Goal: Task Accomplishment & Management: Manage account settings

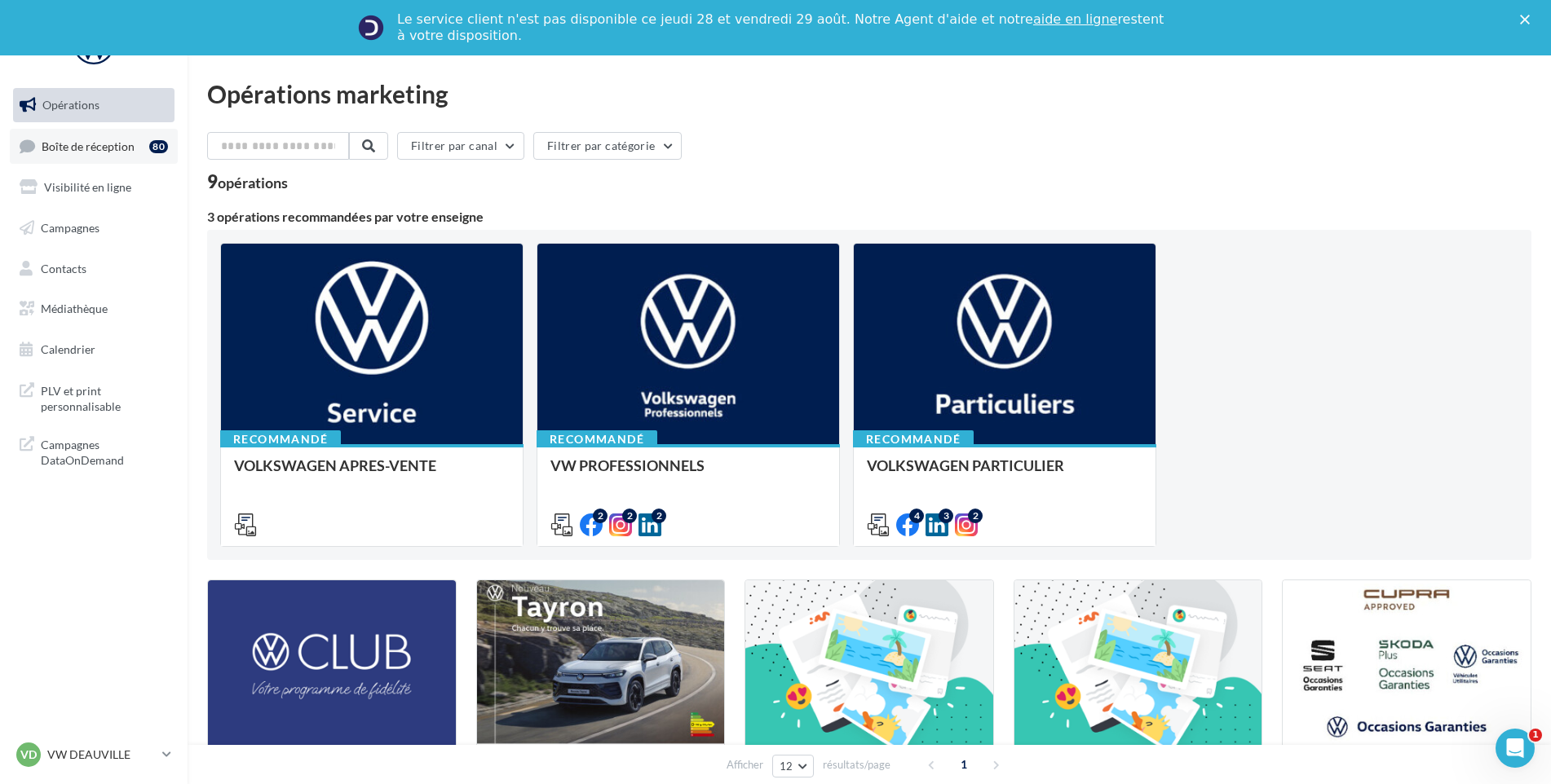
click at [72, 141] on span "Boîte de réception" at bounding box center [88, 145] width 93 height 14
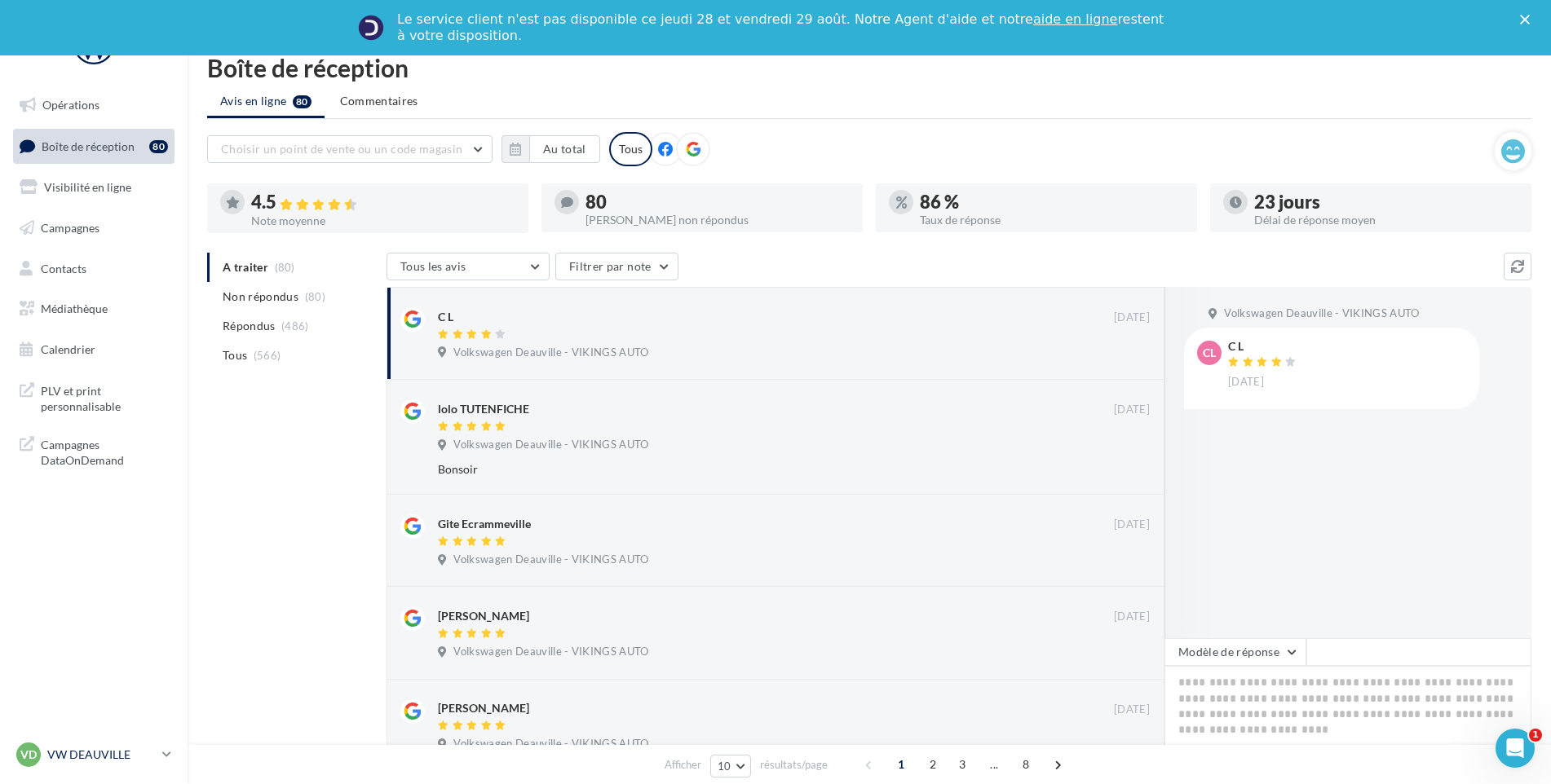
click at [78, 758] on p "VW DEAUVILLE" at bounding box center [102, 755] width 108 height 17
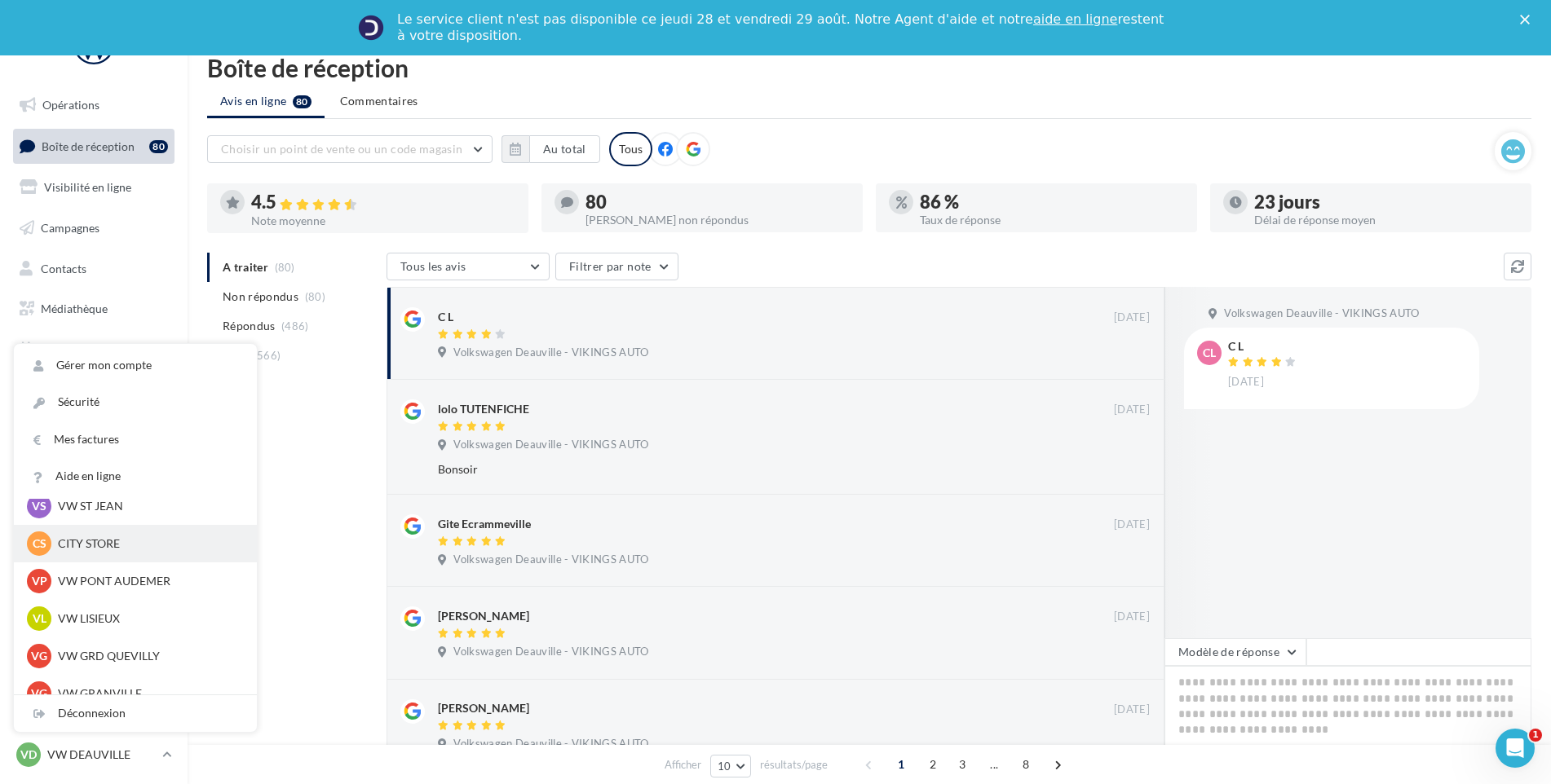
scroll to position [326, 0]
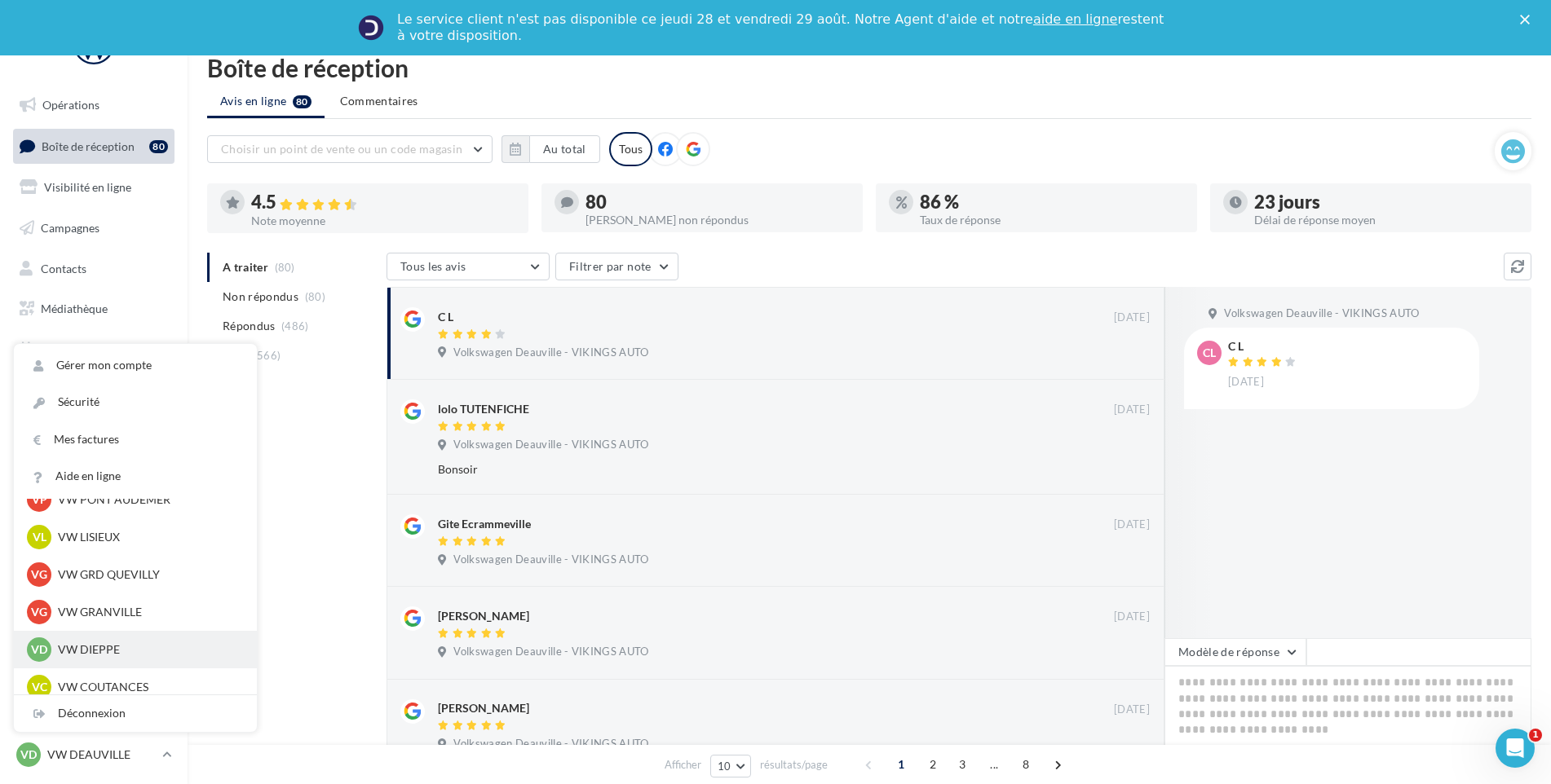
click at [120, 646] on p "VW DIEPPE" at bounding box center [147, 650] width 179 height 17
